Goal: Check status: Check status

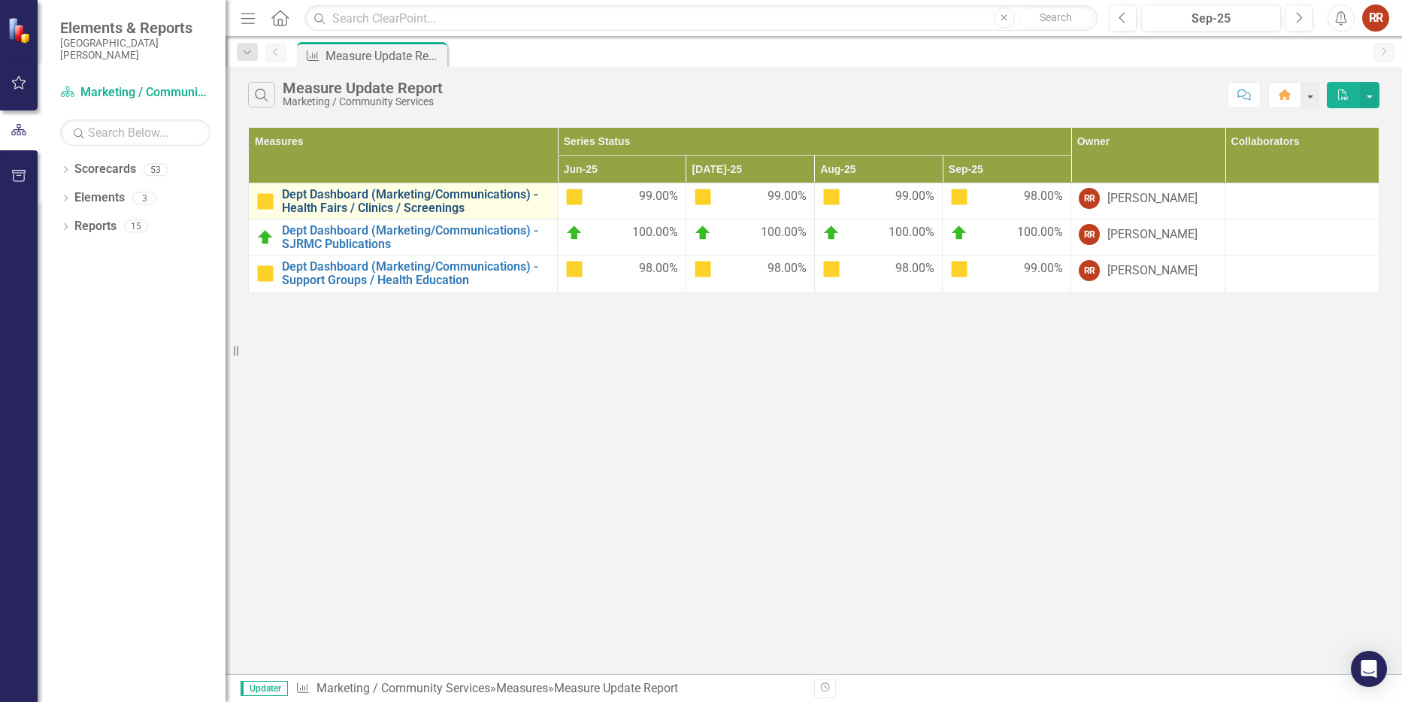
click at [386, 199] on link "Dept Dashboard (Marketing/Communications) - Health Fairs / Clinics / Screenings" at bounding box center [416, 201] width 268 height 26
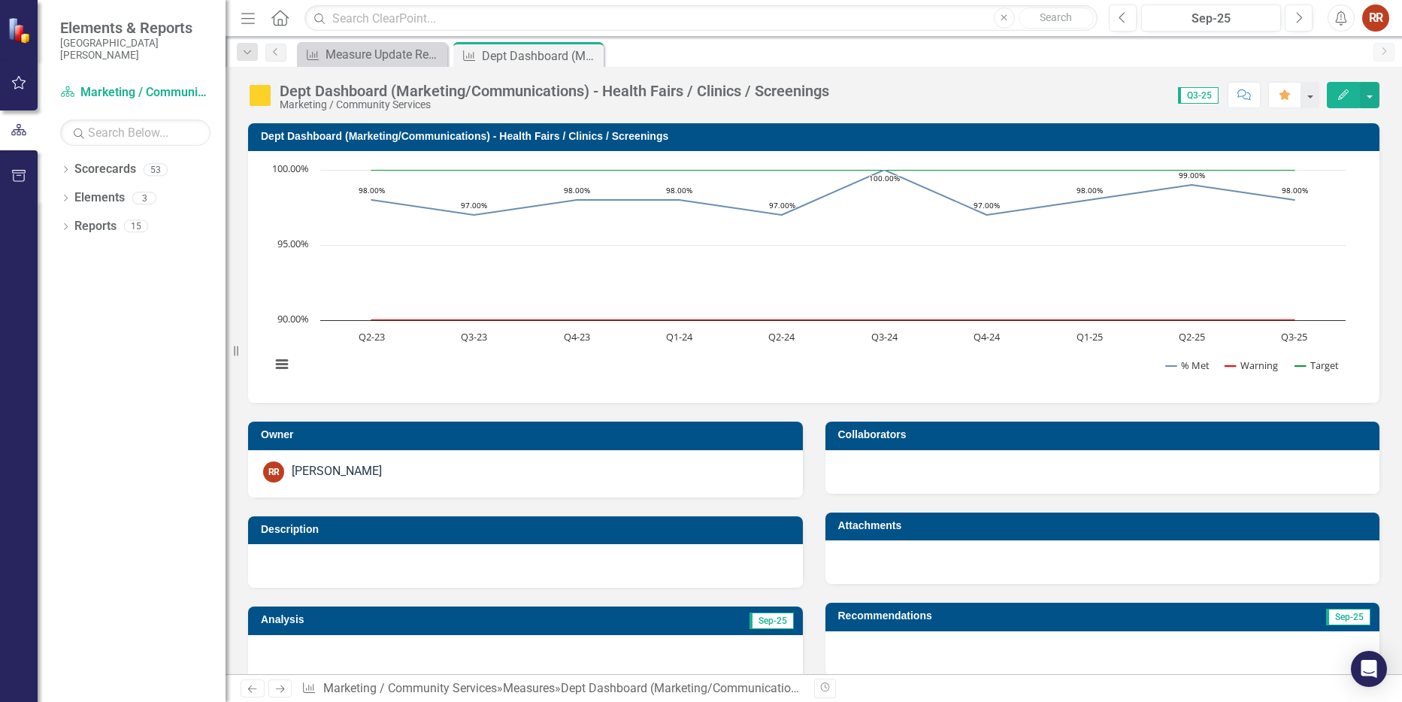
scroll to position [325, 0]
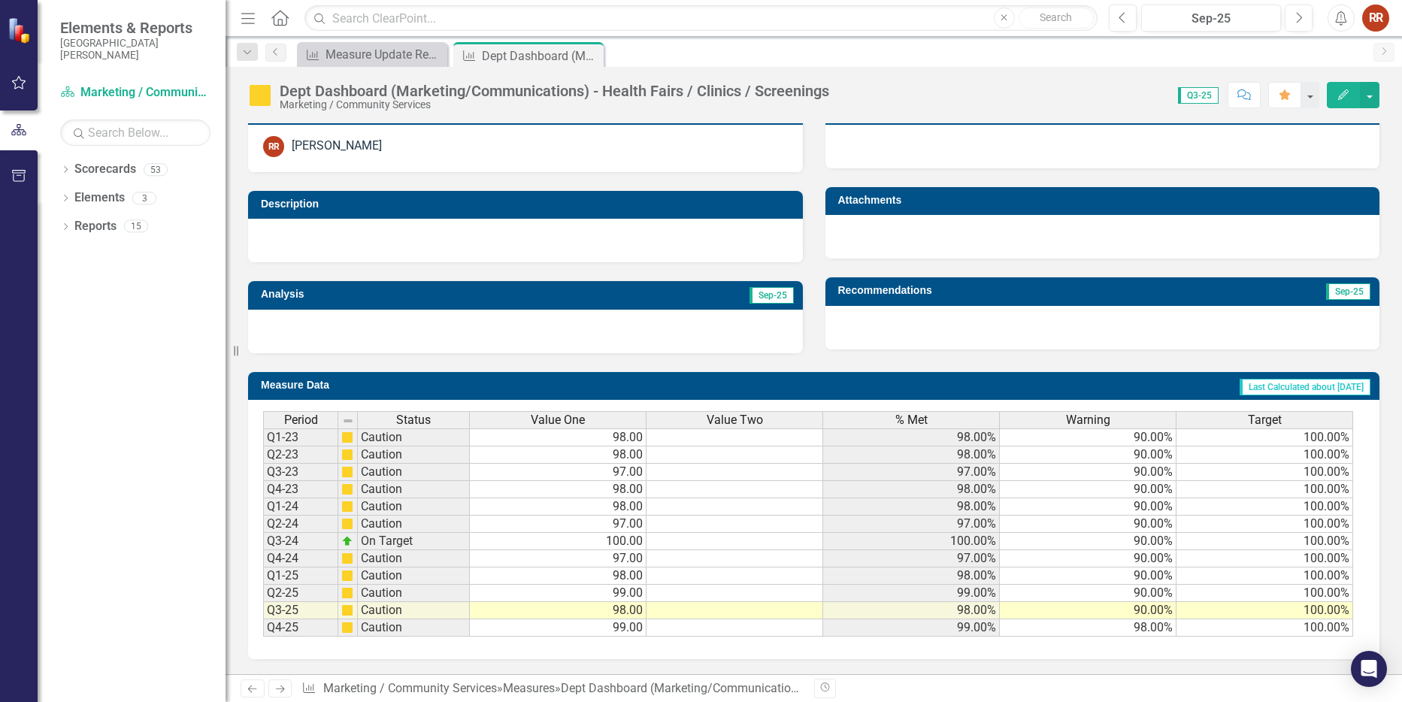
click at [1095, 629] on td "98.00%" at bounding box center [1088, 627] width 177 height 17
click at [263, 628] on div "Period Status Value One Value Two % Met Warning Target Q1-23 Caution 98.00 98.0…" at bounding box center [263, 524] width 0 height 226
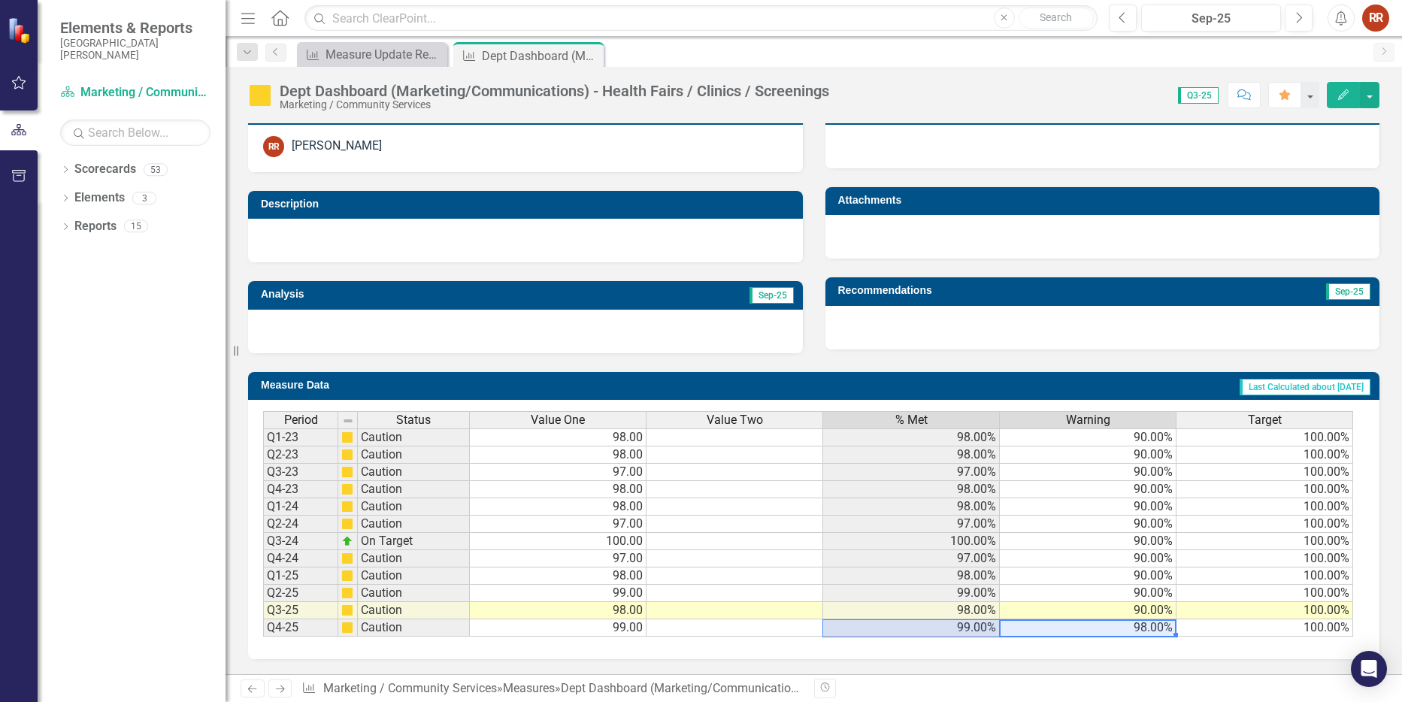
click at [1261, 384] on span "Last Calculated about [DATE]" at bounding box center [1305, 387] width 131 height 17
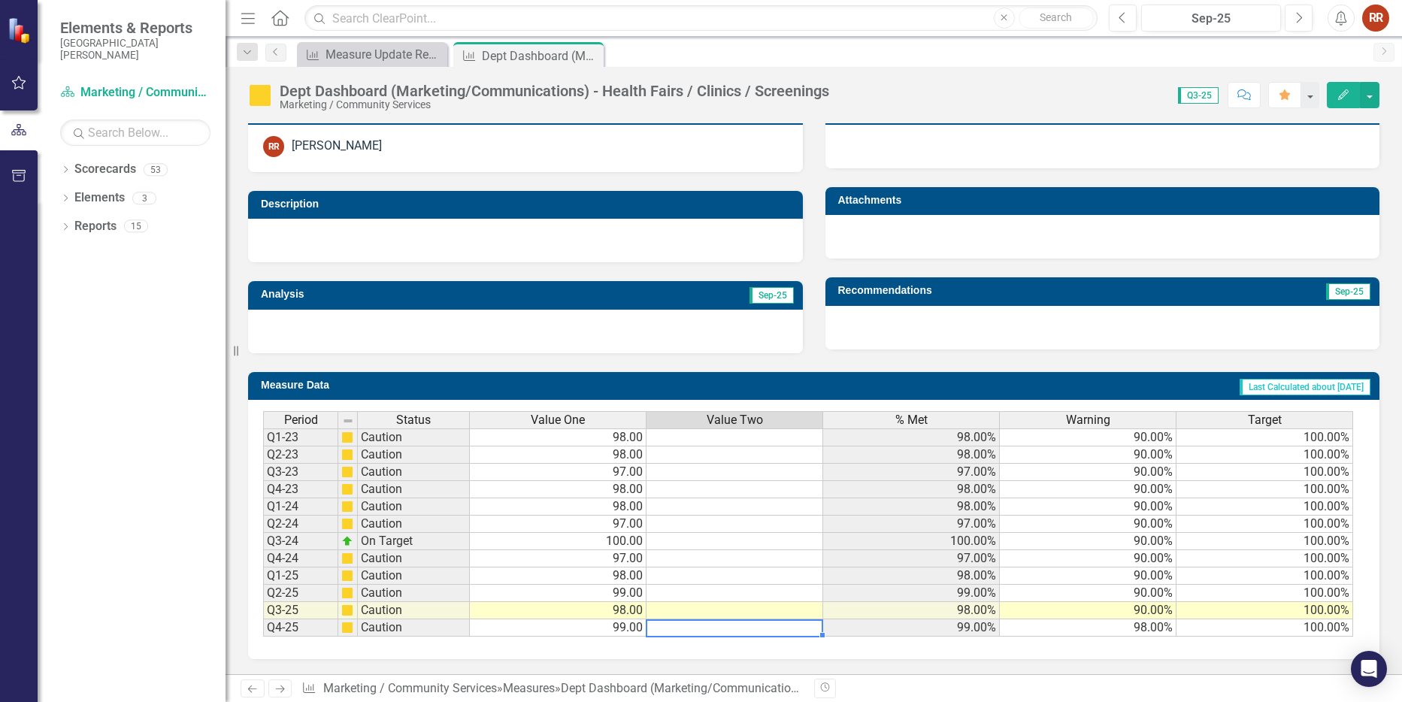
click at [744, 631] on td at bounding box center [734, 627] width 177 height 17
click at [908, 631] on td "99.00%" at bounding box center [911, 627] width 177 height 17
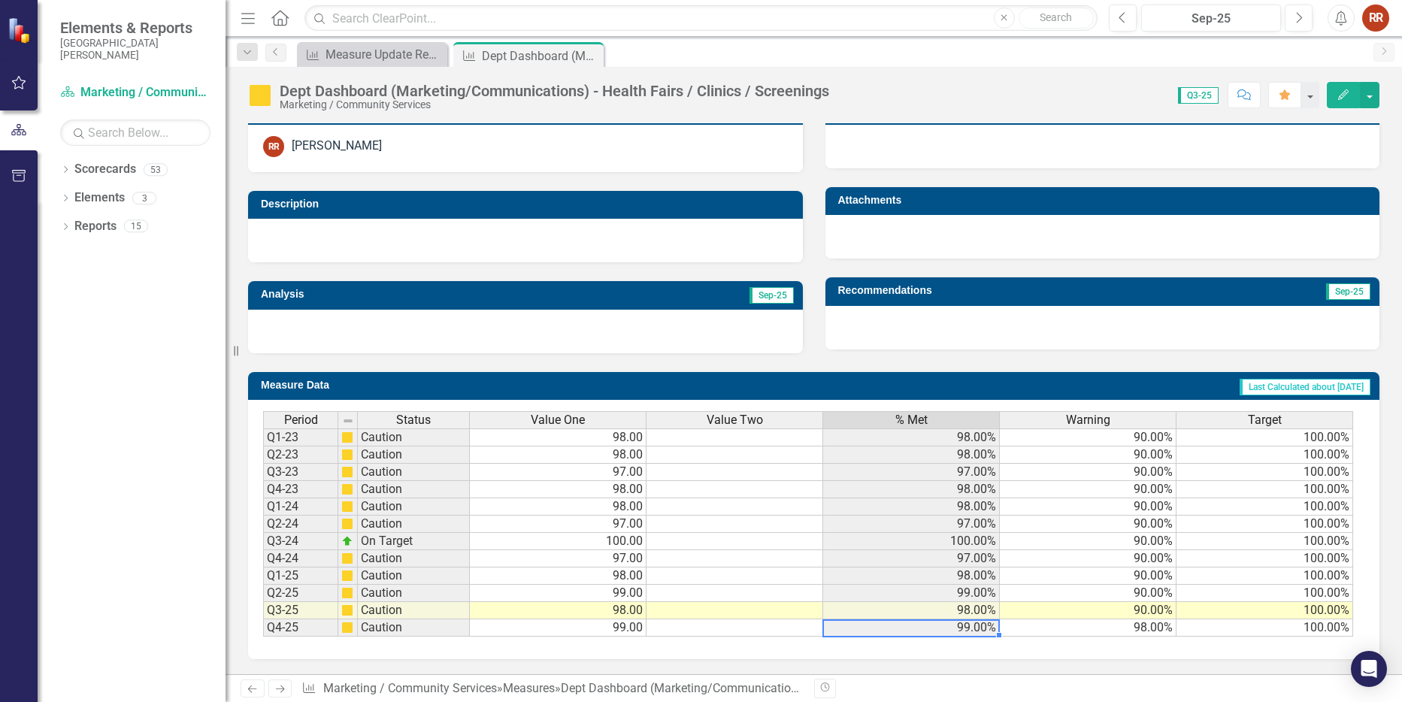
click at [904, 631] on td "99.00%" at bounding box center [911, 627] width 177 height 17
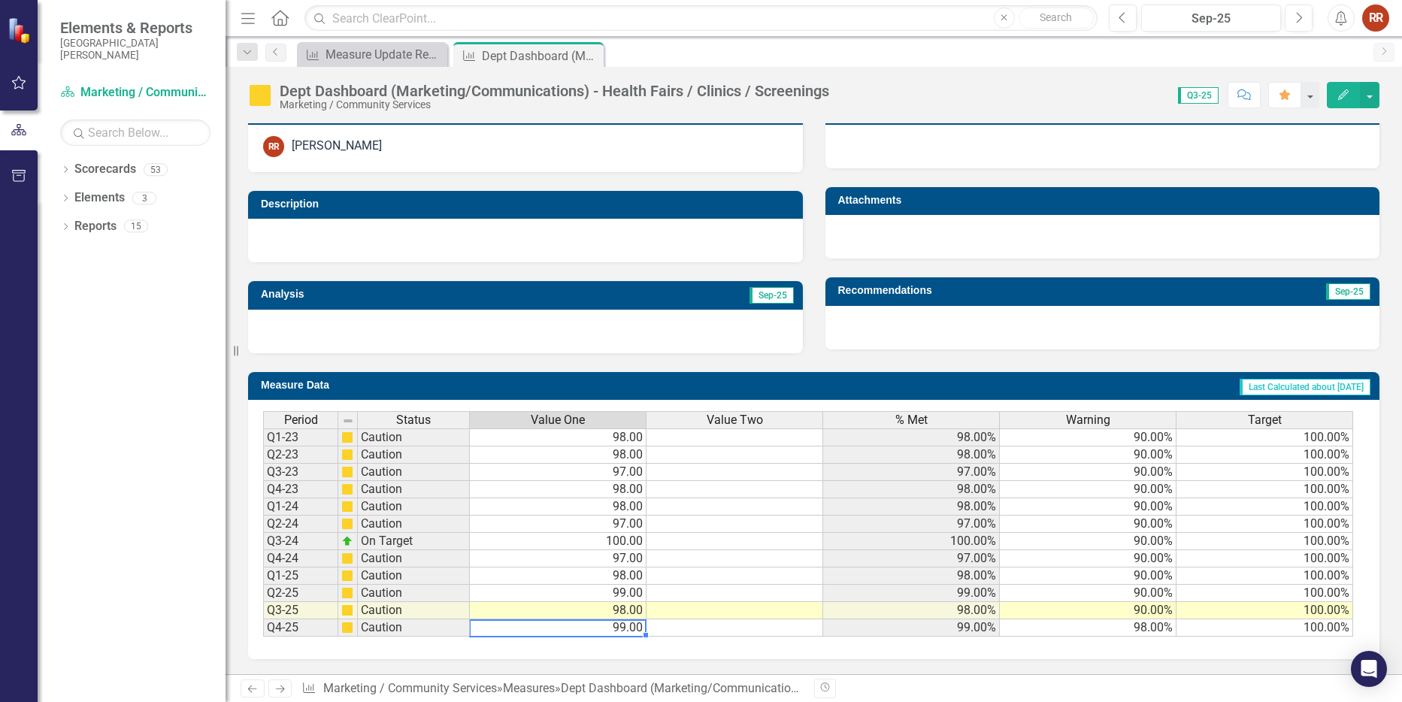
click at [631, 628] on td "99.00" at bounding box center [558, 627] width 177 height 17
click at [387, 50] on div "Measure Update Report" at bounding box center [374, 54] width 99 height 19
